Goal: Transaction & Acquisition: Purchase product/service

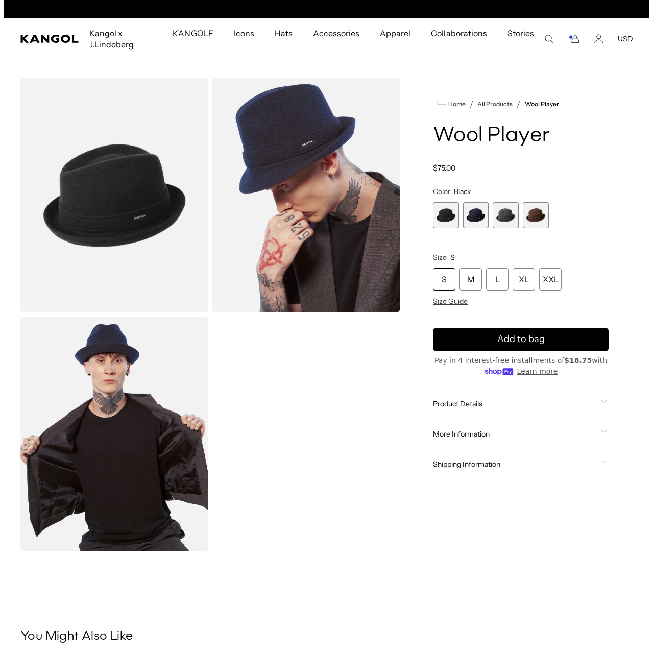
scroll to position [0, 210]
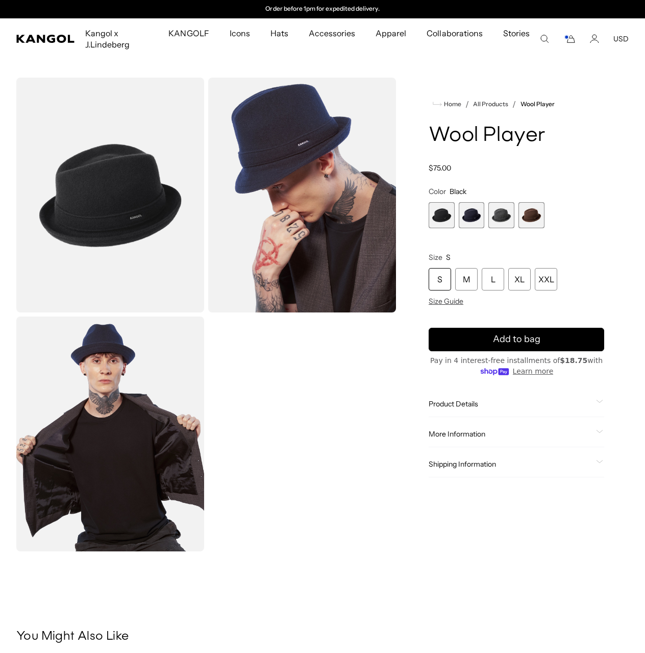
click at [441, 215] on span "1 of 4" at bounding box center [442, 215] width 26 height 26
click at [135, 220] on img "Gallery Viewer" at bounding box center [110, 195] width 188 height 235
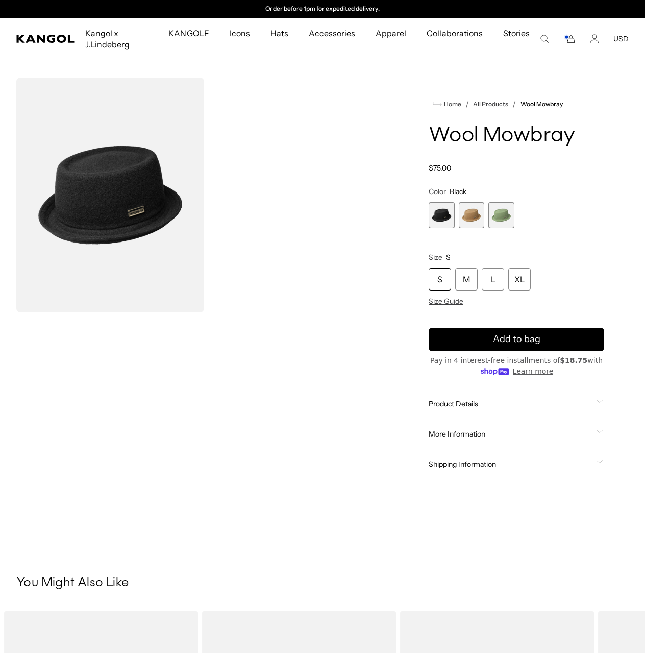
click at [442, 217] on span "1 of 3" at bounding box center [442, 215] width 26 height 26
click at [443, 215] on span "1 of 3" at bounding box center [442, 215] width 26 height 26
click at [460, 280] on div "M" at bounding box center [466, 279] width 22 height 22
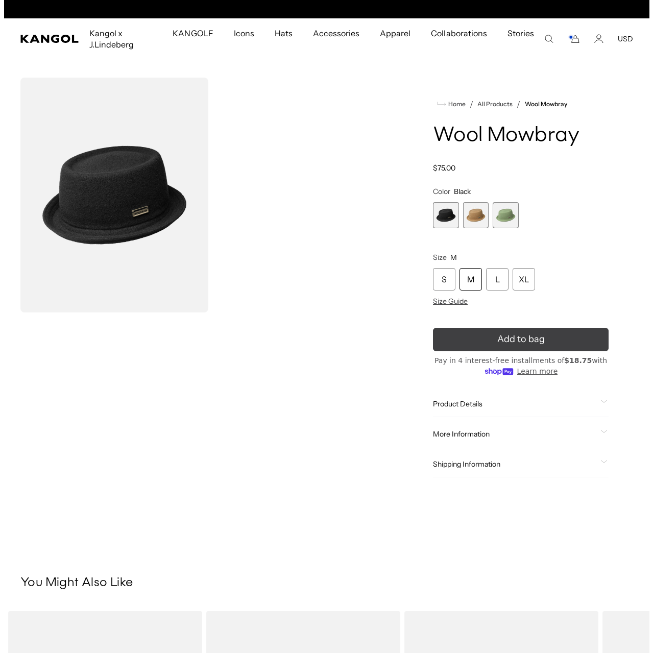
scroll to position [0, 210]
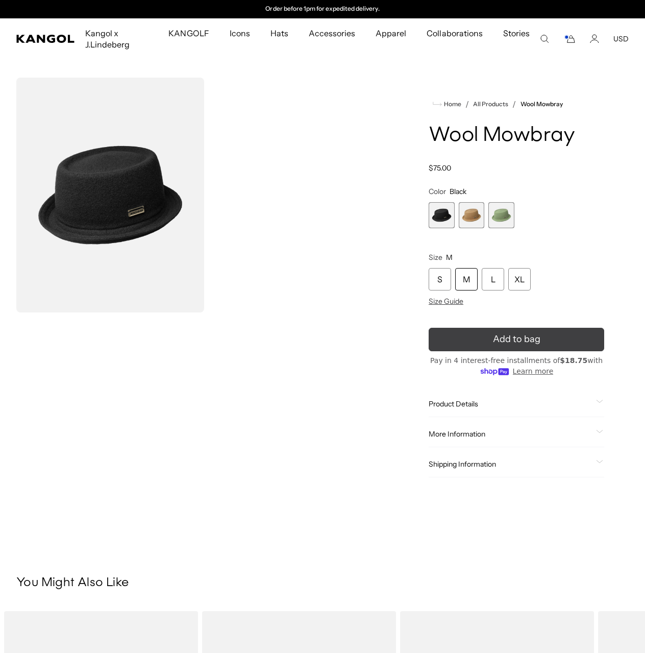
click at [500, 332] on span "Add to bag" at bounding box center [516, 339] width 47 height 14
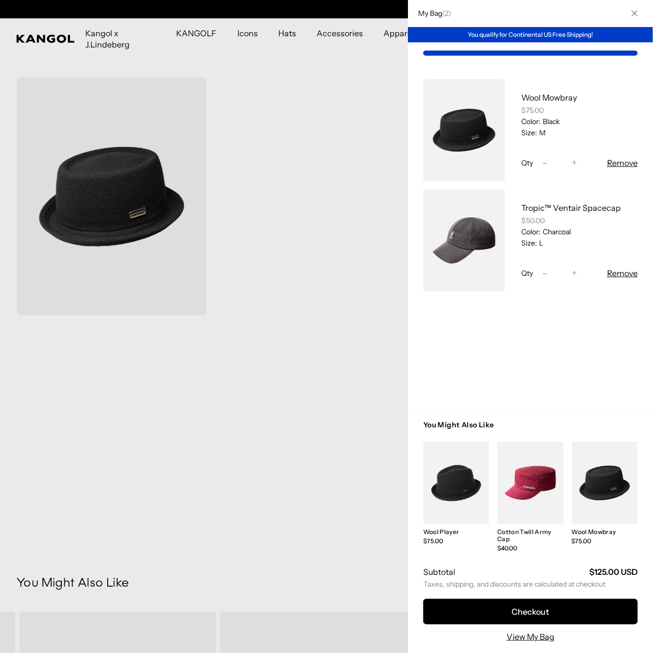
scroll to position [0, 0]
click at [626, 273] on button "Remove" at bounding box center [622, 273] width 31 height 12
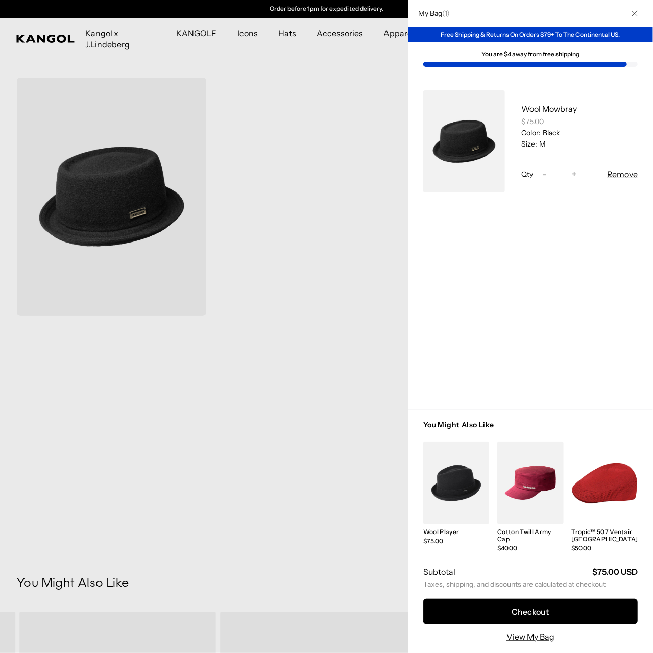
drag, startPoint x: 586, startPoint y: 115, endPoint x: 499, endPoint y: 106, distance: 86.7
click at [499, 106] on div "Wool Mowbray $75.00 Color: Black Size: M Qty Decrease quantity for Wool Mowbray…" at bounding box center [530, 141] width 214 height 102
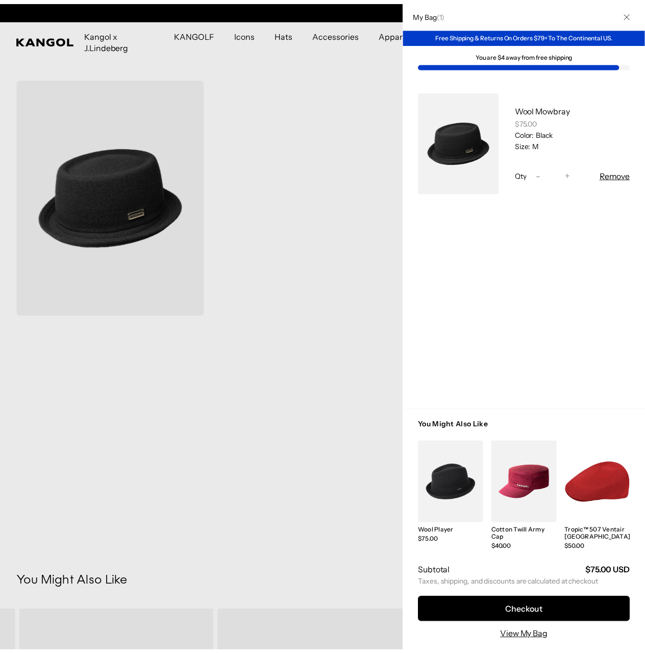
scroll to position [0, 0]
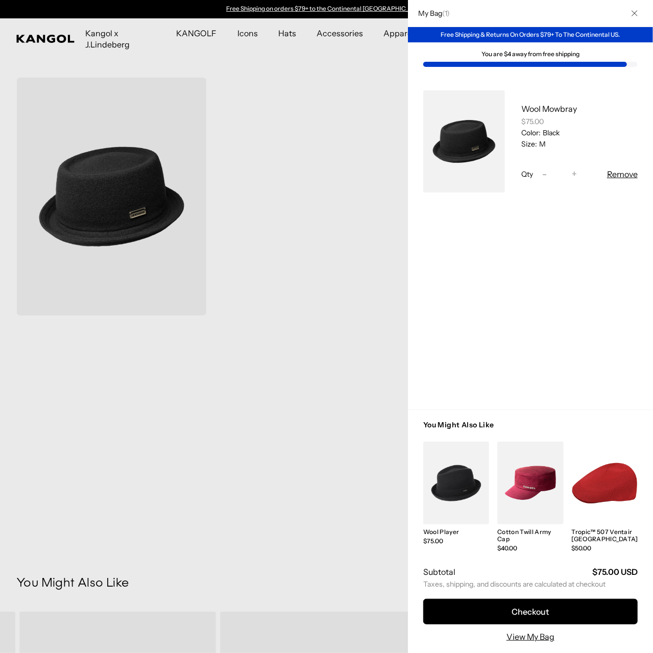
click at [601, 102] on div "Wool Mowbray $75.00 Color: Black Size: M Qty Decrease quantity for Wool Mowbray…" at bounding box center [571, 141] width 133 height 102
drag, startPoint x: 581, startPoint y: 107, endPoint x: 519, endPoint y: 111, distance: 62.5
click at [519, 111] on div "Wool Mowbray $75.00 Color: Black Size: M Qty Decrease quantity for Wool Mowbray…" at bounding box center [571, 141] width 133 height 102
copy link "Wool Mowbray"
click at [329, 158] on div at bounding box center [326, 326] width 653 height 653
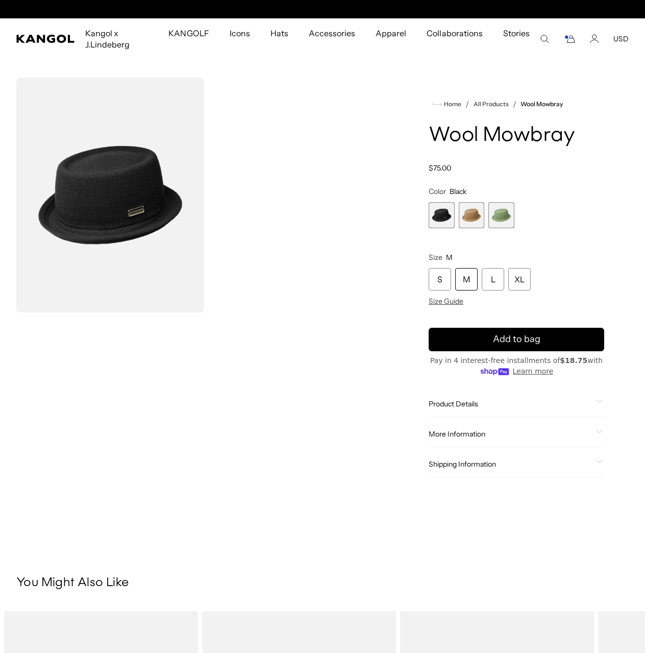
scroll to position [0, 210]
drag, startPoint x: 577, startPoint y: 142, endPoint x: 430, endPoint y: 138, distance: 147.1
click at [430, 138] on h1 "Wool Mowbray" at bounding box center [517, 136] width 176 height 22
copy h1 "Wool Mowbray"
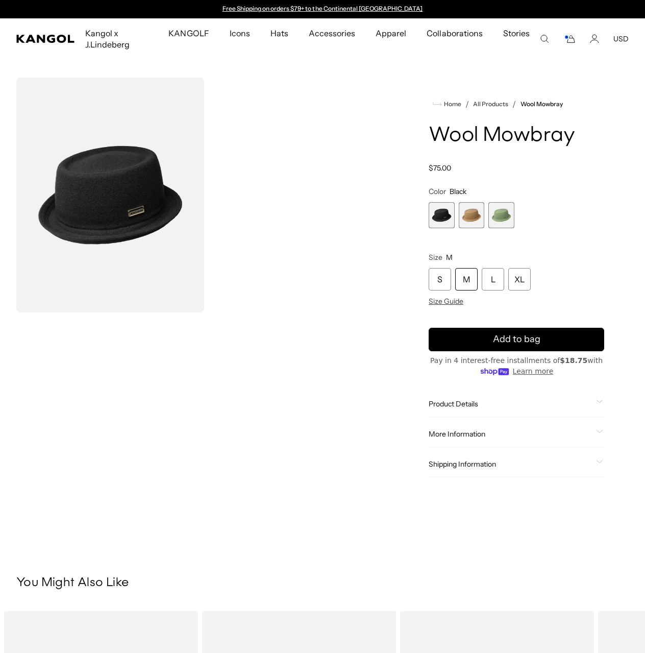
click at [302, 244] on div "Gallery Viewer" at bounding box center [206, 195] width 380 height 235
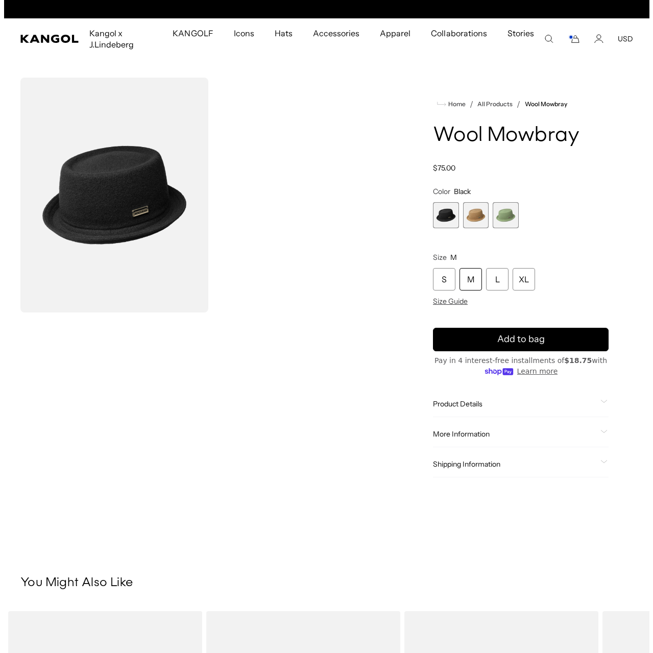
scroll to position [0, 210]
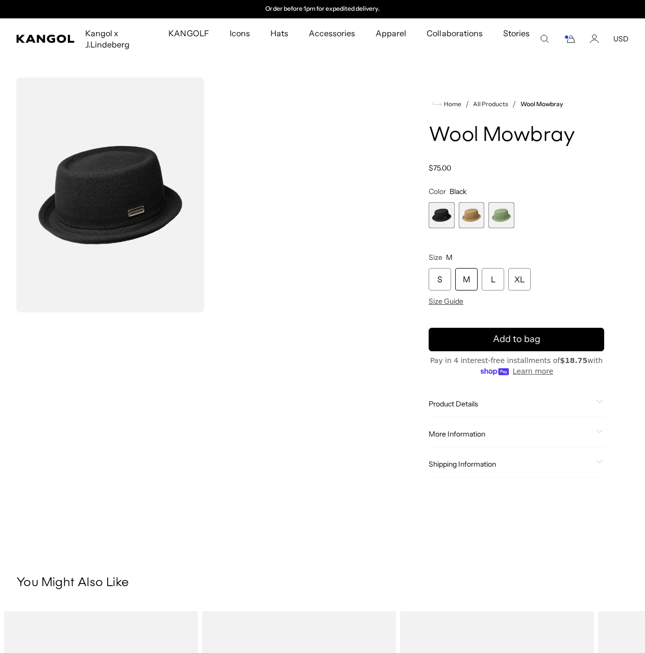
click at [574, 38] on icon "Cart" at bounding box center [571, 39] width 7 height 7
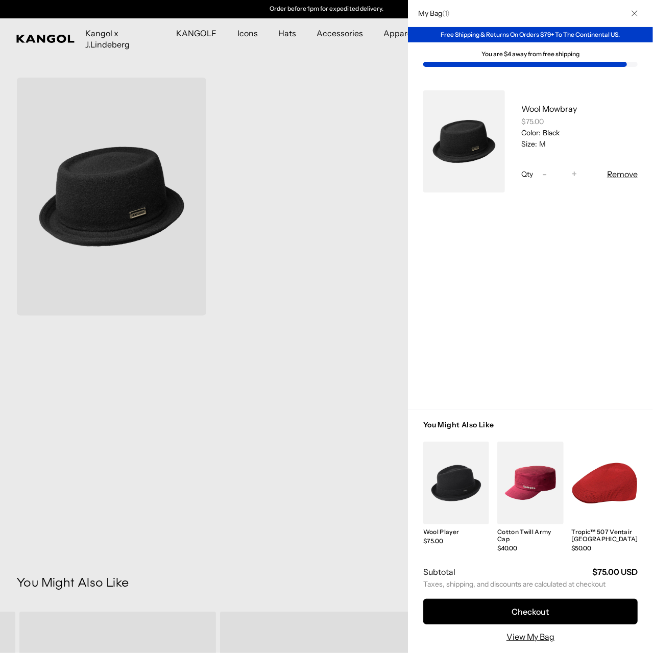
click at [524, 35] on div "Free Shipping & Returns On Orders $79+ To The Continental US." at bounding box center [530, 34] width 245 height 15
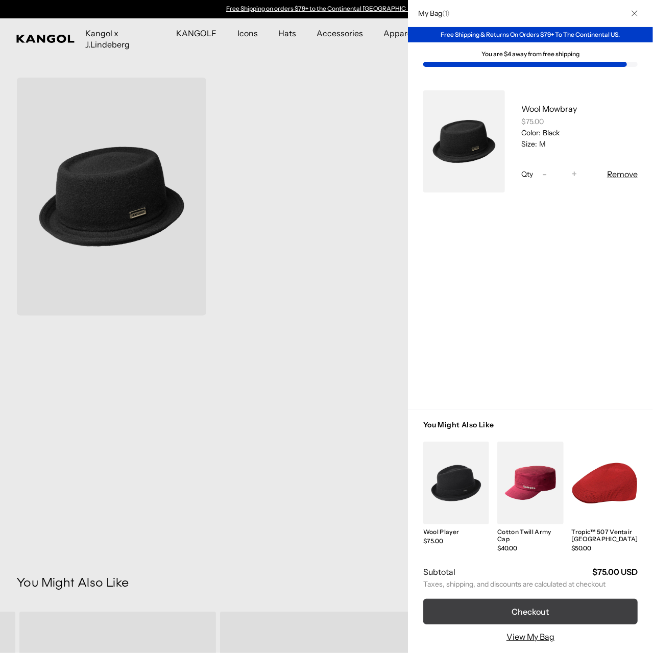
click at [543, 610] on button "Checkout" at bounding box center [530, 612] width 214 height 26
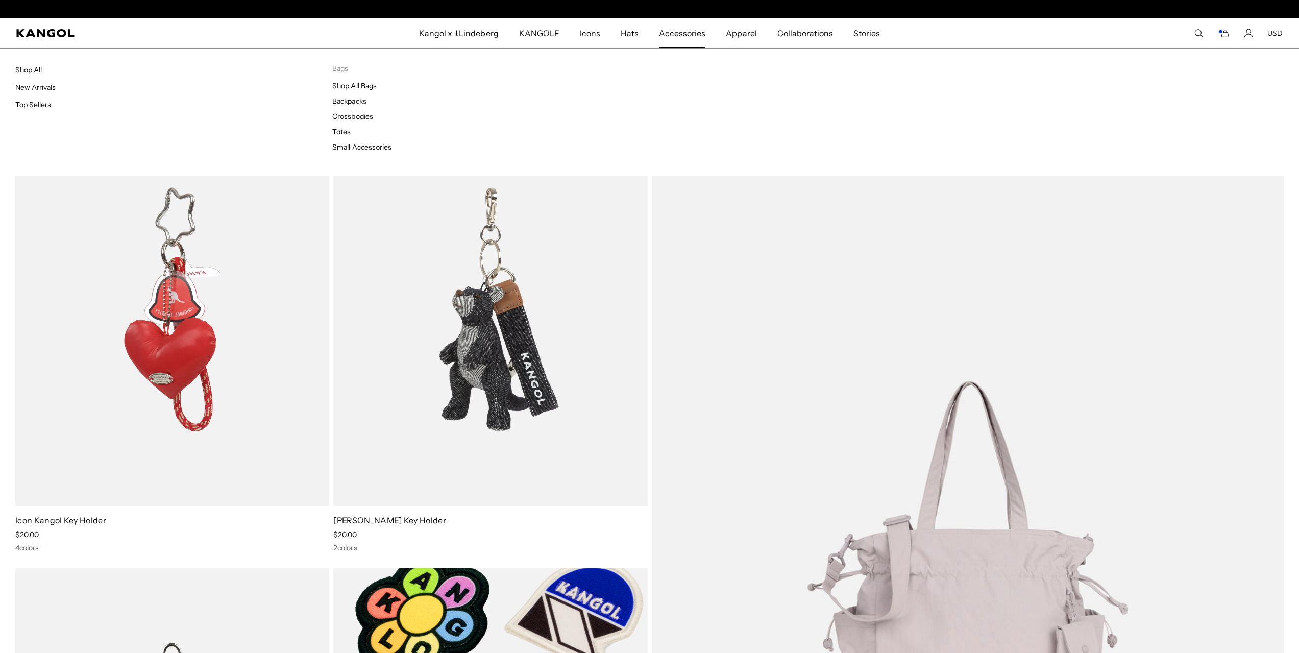
scroll to position [0, 210]
click at [349, 149] on link "Small Accessories" at bounding box center [361, 146] width 59 height 9
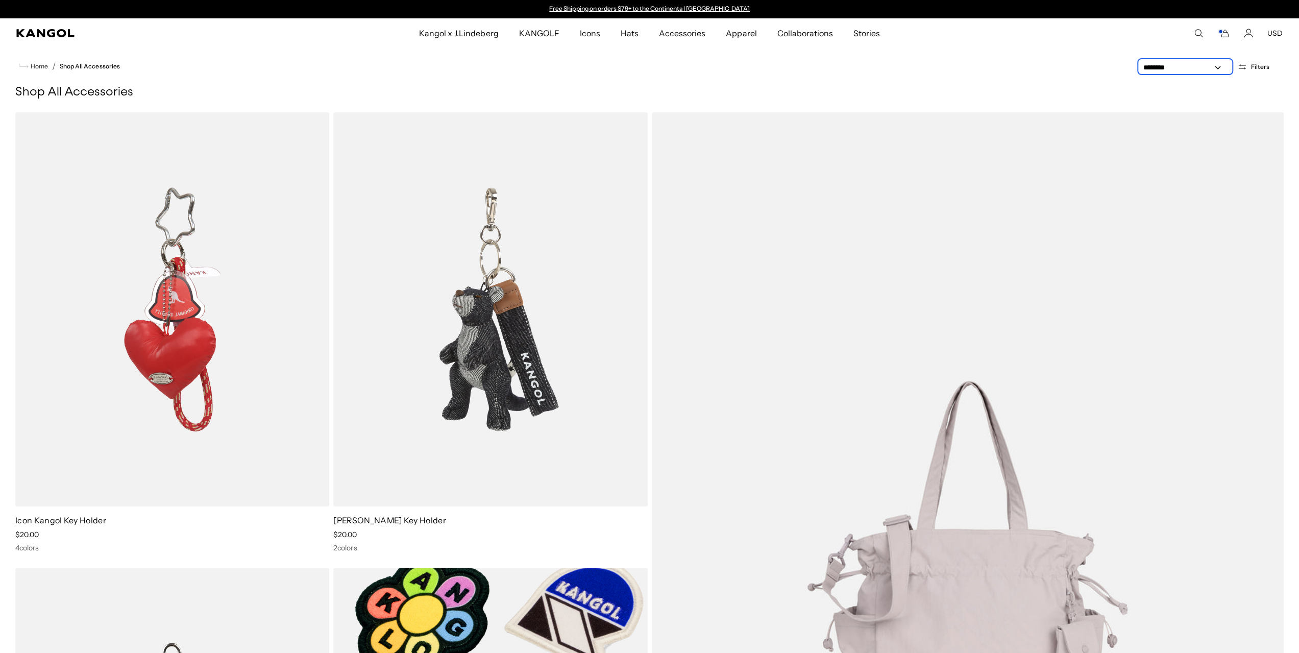
click at [1158, 68] on select "**********" at bounding box center [1185, 67] width 92 height 11
select select "*****"
click at [1140, 62] on select "**********" at bounding box center [1185, 67] width 92 height 11
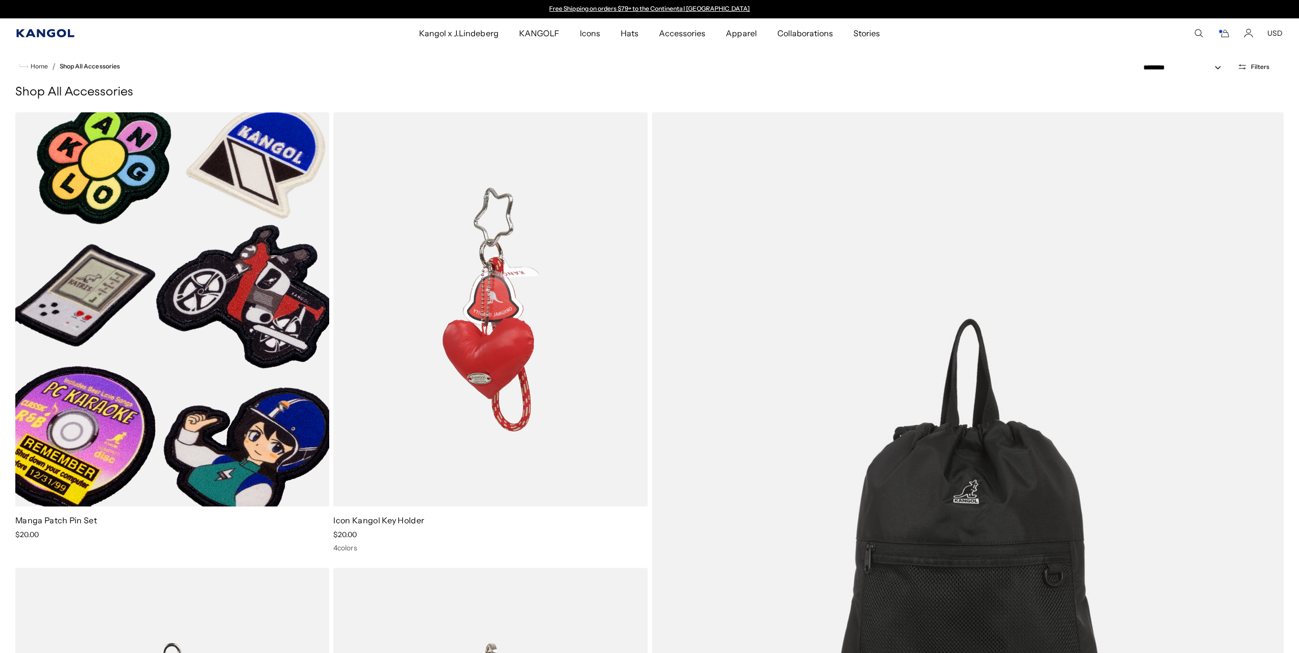
click at [48, 35] on icon "Kangol" at bounding box center [45, 33] width 58 height 8
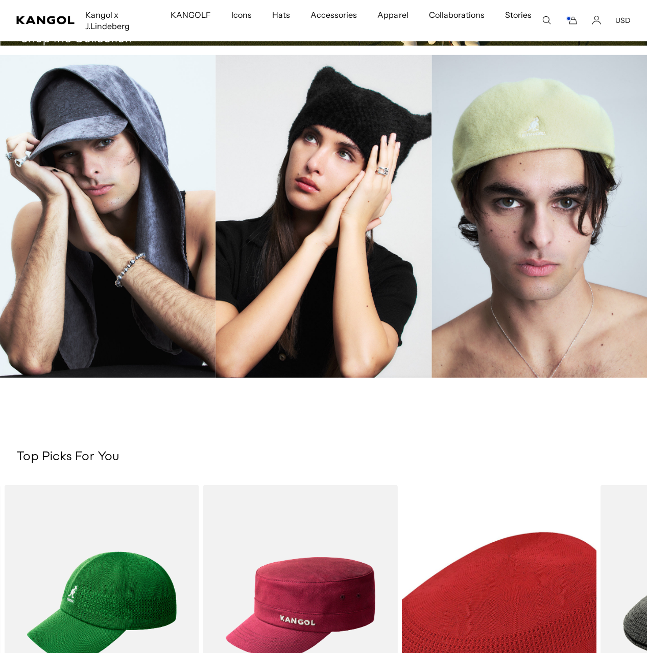
click at [575, 19] on icon "Cart" at bounding box center [571, 20] width 12 height 9
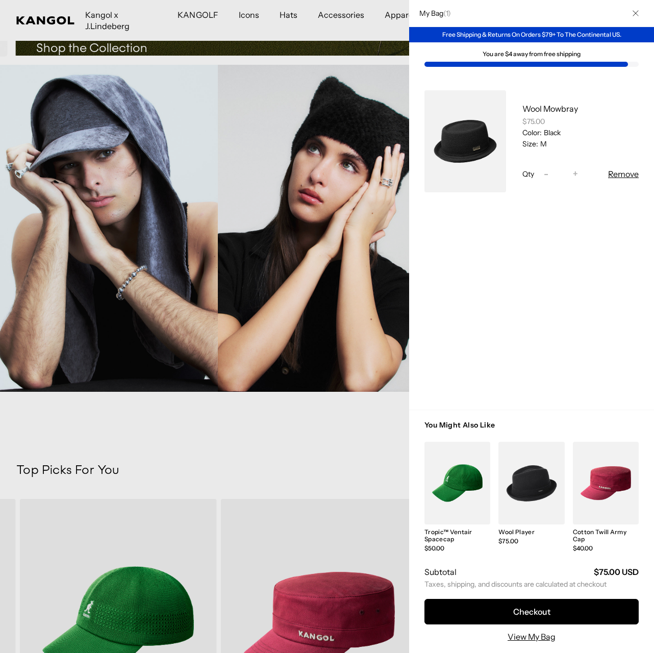
click at [588, 34] on div "Free Shipping & Returns On Orders $79+ To The Continental US." at bounding box center [531, 34] width 245 height 15
click at [547, 610] on button "Checkout" at bounding box center [532, 612] width 214 height 26
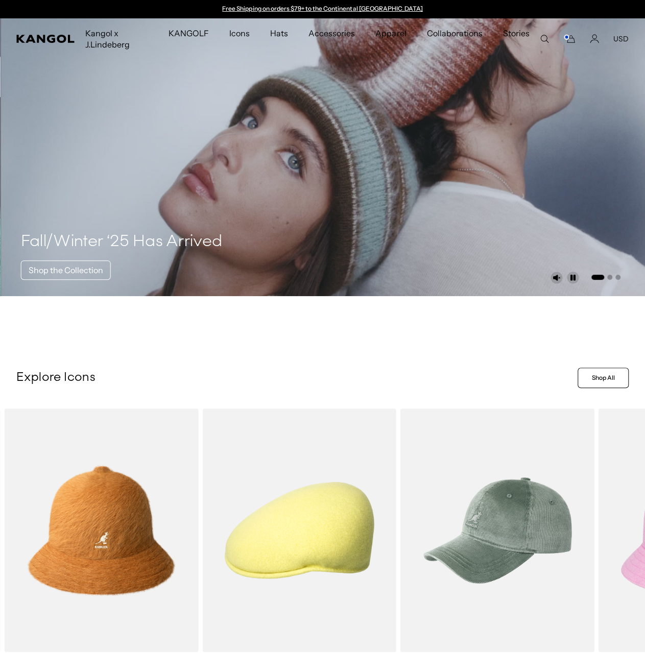
click at [568, 43] on icon "Cart" at bounding box center [569, 38] width 12 height 9
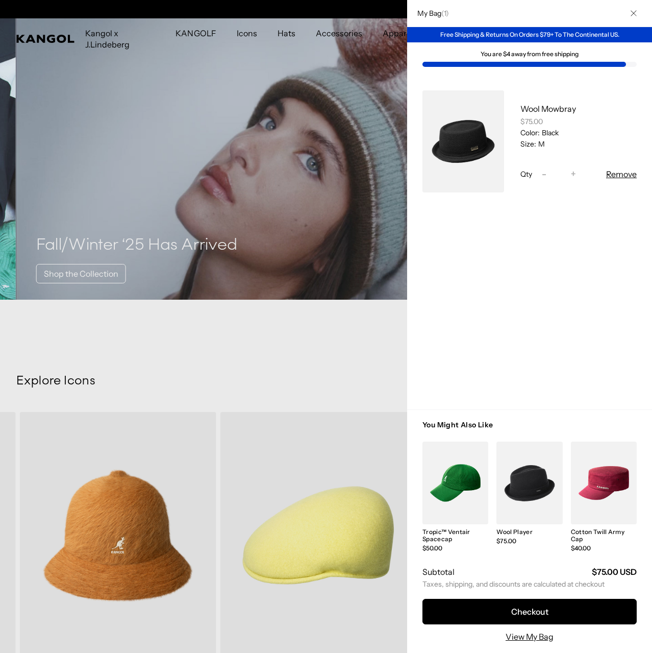
scroll to position [0, 210]
click at [518, 39] on div "Free Shipping & Returns On Orders $79+ To The Continental US." at bounding box center [529, 34] width 245 height 15
click at [521, 34] on div "Free Shipping & Returns On Orders $79+ To The Continental US." at bounding box center [529, 34] width 245 height 15
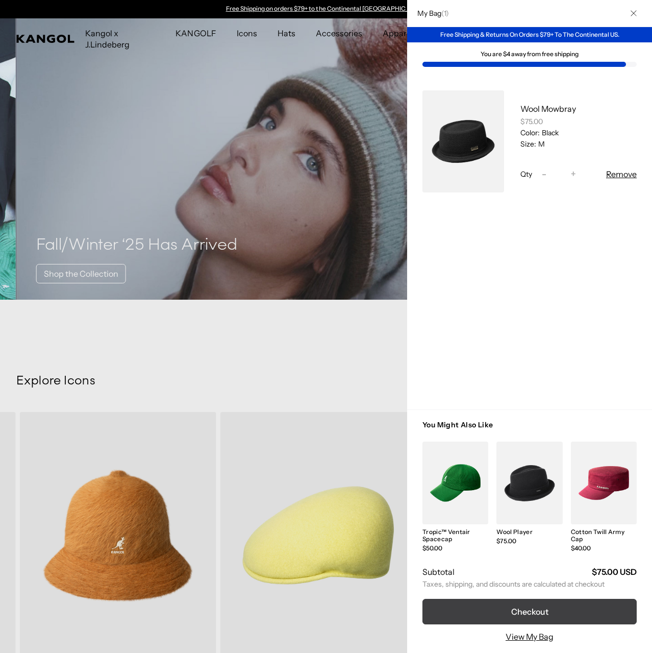
click at [578, 610] on button "Checkout" at bounding box center [530, 612] width 214 height 26
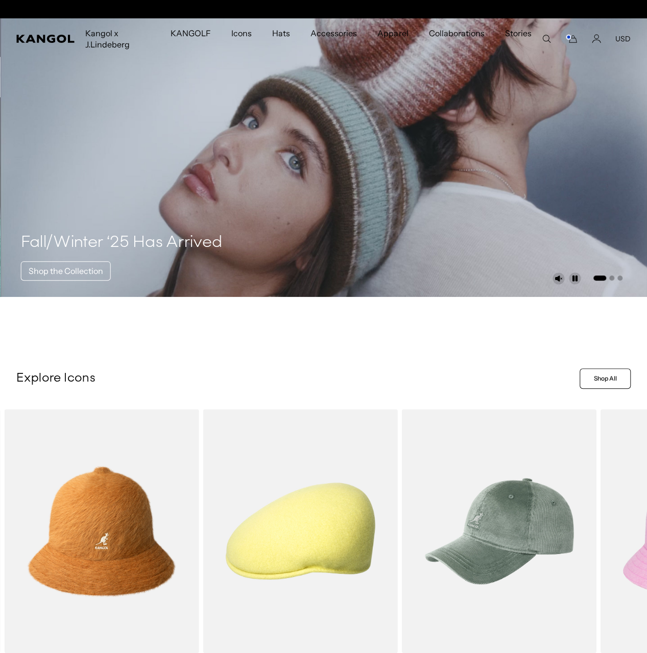
scroll to position [0, 210]
